Goal: Task Accomplishment & Management: Manage account settings

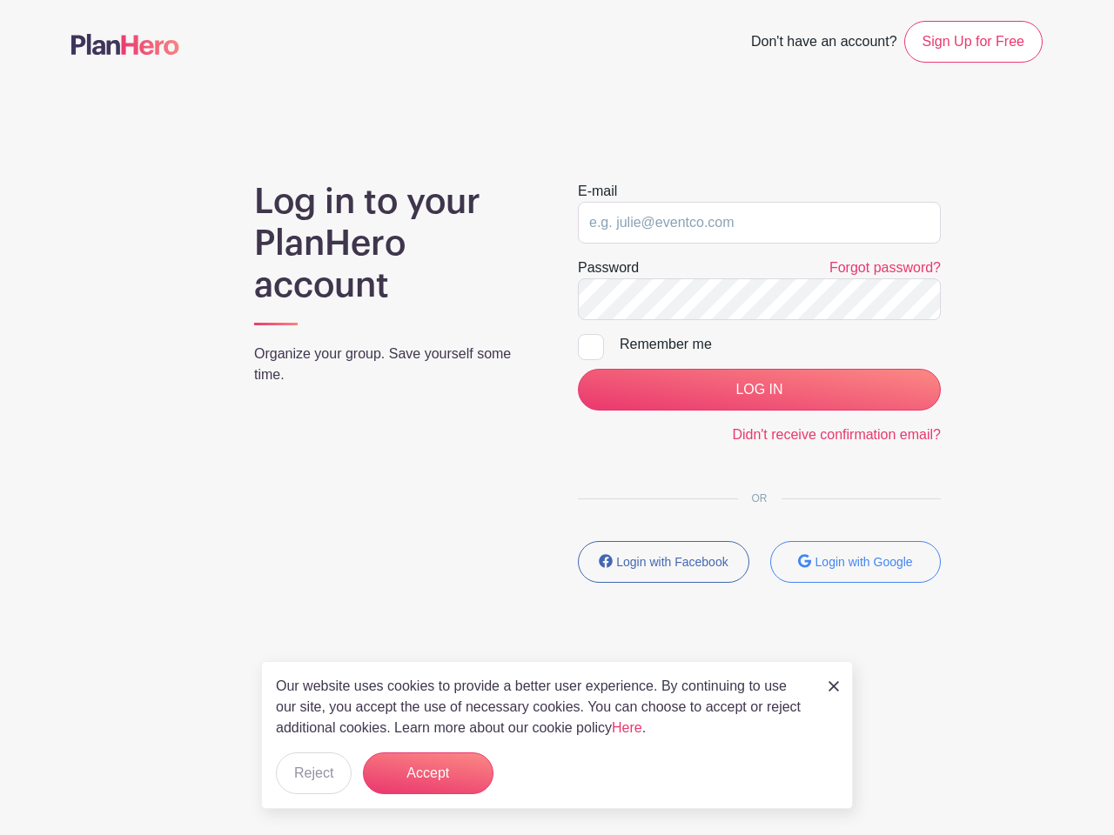
click at [557, 352] on div "E-mail Password Forgot password? Remember me LOG IN Didn't receive confirmation…" at bounding box center [759, 389] width 405 height 416
click at [759, 390] on input "LOG IN" at bounding box center [759, 390] width 363 height 42
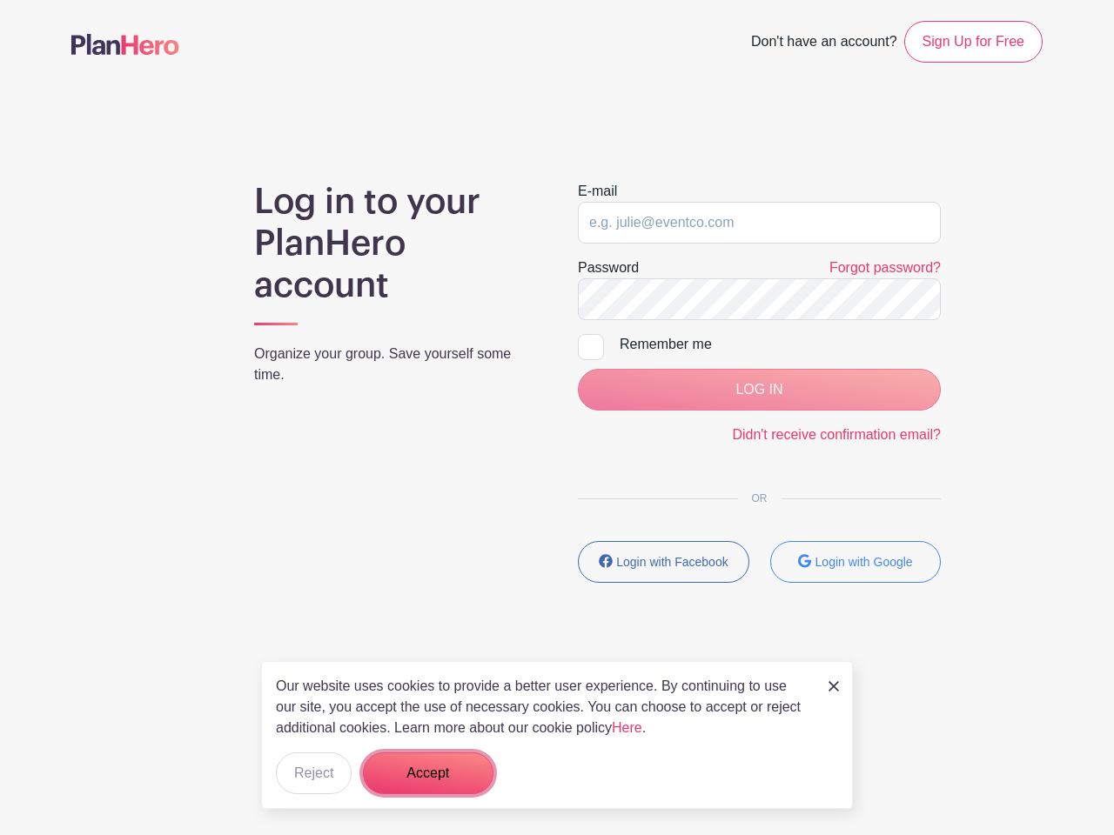
click at [428, 773] on button "Accept" at bounding box center [428, 774] width 131 height 42
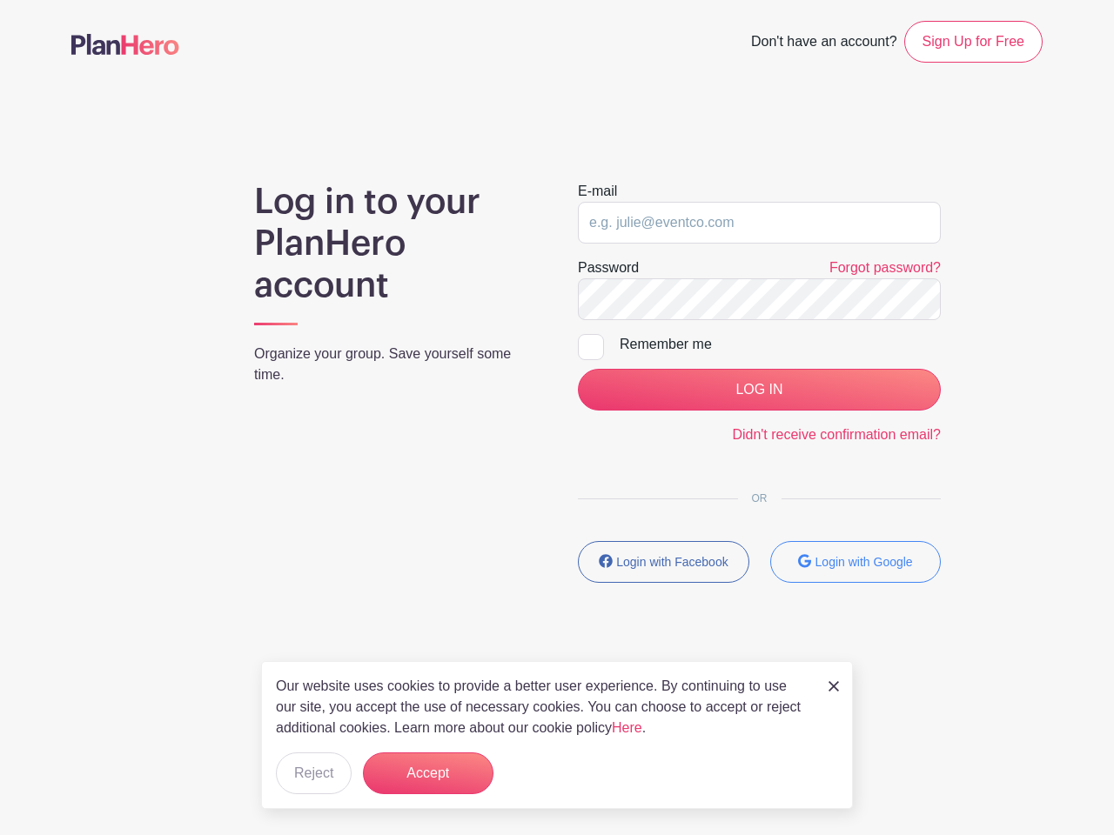
click at [557, 352] on div "E-mail Password Forgot password? Remember me LOG IN Didn't receive confirmation…" at bounding box center [759, 389] width 405 height 416
click at [759, 390] on input "LOG IN" at bounding box center [759, 390] width 363 height 42
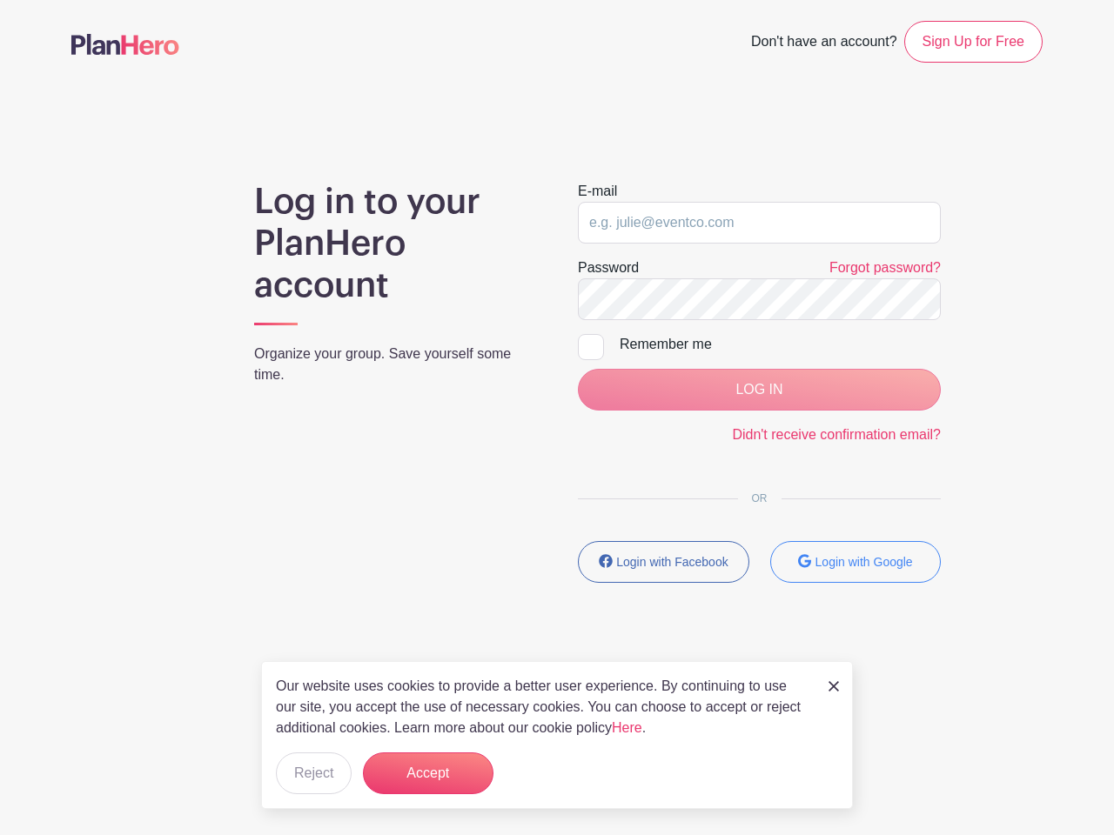
click at [428, 773] on button "Accept" at bounding box center [428, 774] width 131 height 42
